Goal: Task Accomplishment & Management: Manage account settings

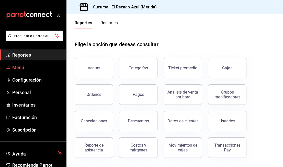
click at [30, 68] on span "Menú" at bounding box center [37, 67] width 50 height 7
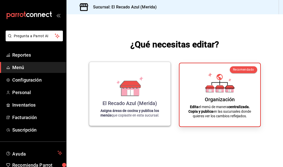
click at [150, 101] on div "El Recado Azul (Merida)" at bounding box center [129, 103] width 54 height 6
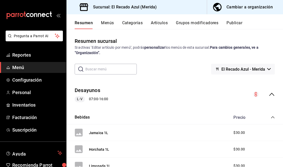
click at [104, 19] on div "Resumen Menús Categorías Artículos Grupos modificadores Publicar" at bounding box center [174, 21] width 216 height 15
click at [104, 21] on button "Menús" at bounding box center [107, 24] width 13 height 9
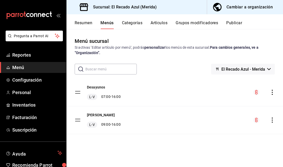
click at [271, 122] on icon "actions" at bounding box center [271, 120] width 5 height 5
click at [271, 120] on div at bounding box center [141, 83] width 283 height 167
click at [271, 120] on icon "actions" at bounding box center [271, 120] width 5 height 5
click at [223, 104] on div at bounding box center [141, 83] width 283 height 167
click at [250, 9] on div "Cambiar a organización" at bounding box center [249, 7] width 46 height 7
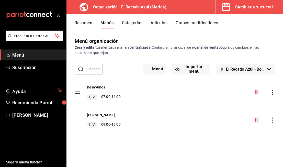
click at [272, 120] on icon "actions" at bounding box center [271, 120] width 5 height 5
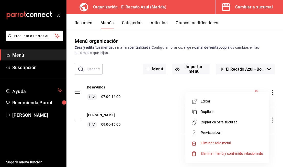
click at [213, 103] on span "Editar" at bounding box center [231, 101] width 62 height 5
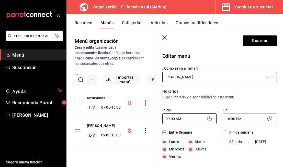
click at [198, 118] on body "Pregunta a Parrot AI Menú Suscripción Ayuda Recomienda Parrot [PERSON_NAME] Sug…" at bounding box center [141, 83] width 283 height 167
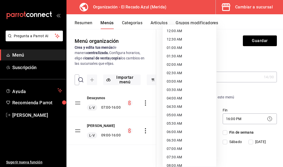
scroll to position [87, 0]
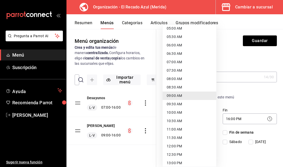
click at [178, 76] on li "08:00 AM" at bounding box center [189, 79] width 54 height 8
type input "08:00"
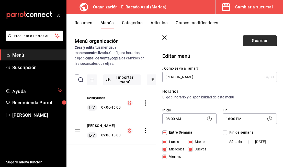
click at [256, 38] on button "Guardar" at bounding box center [260, 40] width 34 height 11
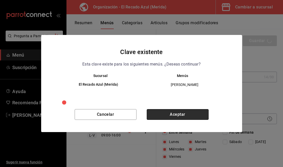
click at [174, 116] on button "Aceptar" at bounding box center [178, 114] width 62 height 11
checkbox input "false"
type input "1756219874518"
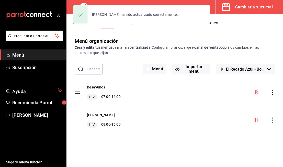
click at [252, 9] on div "Cambiar a sucursal" at bounding box center [254, 7] width 38 height 7
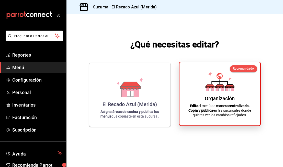
click at [229, 77] on icon at bounding box center [219, 82] width 29 height 20
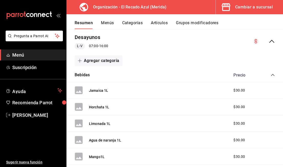
scroll to position [67, 0]
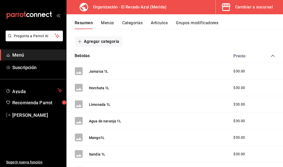
click at [104, 24] on button "Menús" at bounding box center [107, 24] width 13 height 9
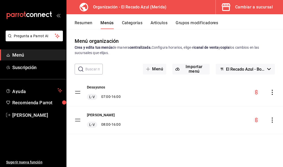
click at [270, 121] on icon "actions" at bounding box center [271, 120] width 5 height 5
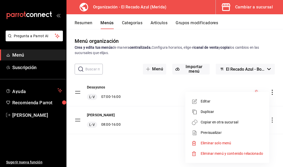
click at [240, 125] on li "Copiar en otra sucursal" at bounding box center [227, 122] width 80 height 10
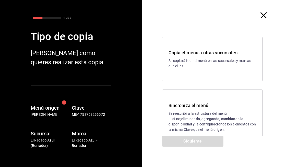
click at [192, 109] on h3 "Sincroniza el menú" at bounding box center [212, 105] width 88 height 7
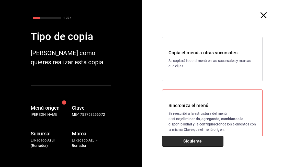
click at [195, 140] on button "Siguiente" at bounding box center [192, 141] width 61 height 11
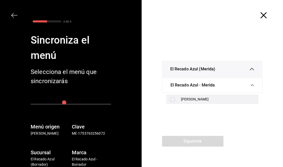
click at [200, 99] on div "[PERSON_NAME]" at bounding box center [218, 99] width 74 height 5
checkbox input "true"
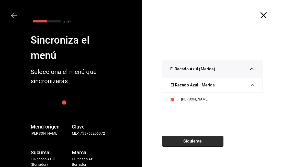
click at [209, 142] on button "Siguiente" at bounding box center [192, 141] width 61 height 11
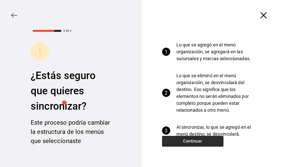
click at [209, 142] on button "Continuar" at bounding box center [192, 141] width 61 height 11
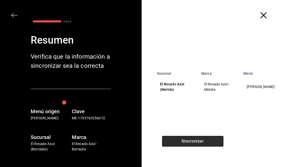
click at [209, 142] on button "Sincronizar" at bounding box center [192, 141] width 61 height 11
